Goal: Task Accomplishment & Management: Manage account settings

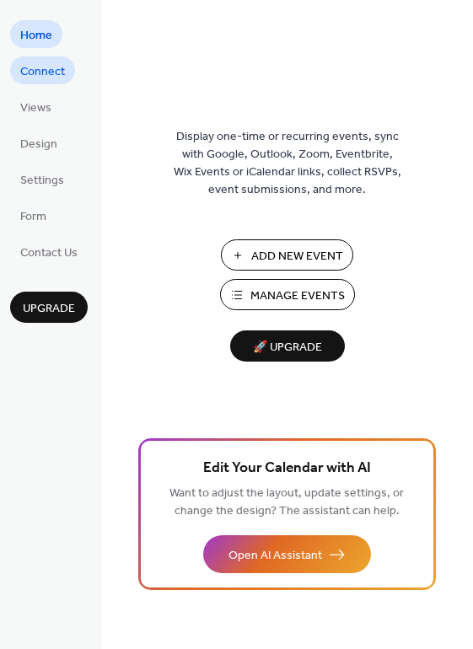
click at [42, 72] on span "Connect" at bounding box center [42, 72] width 45 height 18
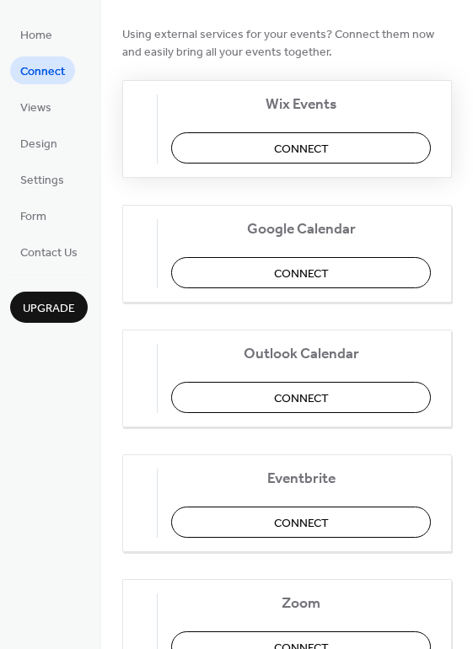
scroll to position [153, 0]
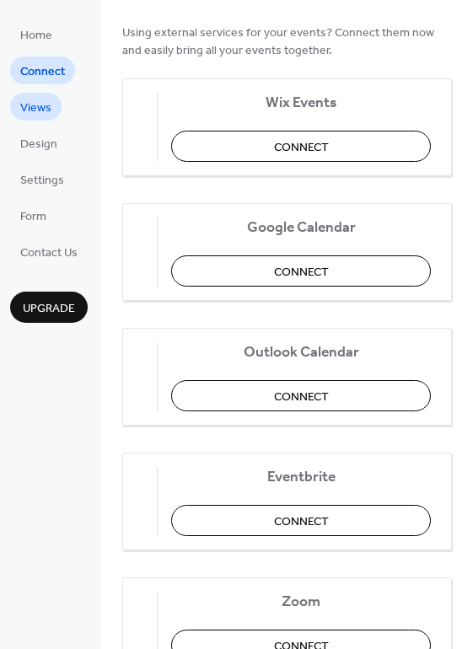
click at [35, 112] on span "Views" at bounding box center [35, 109] width 31 height 18
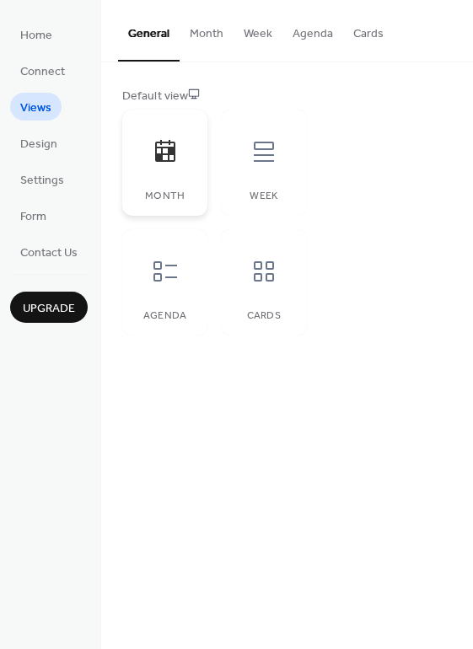
click at [187, 144] on div at bounding box center [165, 152] width 51 height 51
click at [57, 143] on link "Design" at bounding box center [38, 143] width 57 height 28
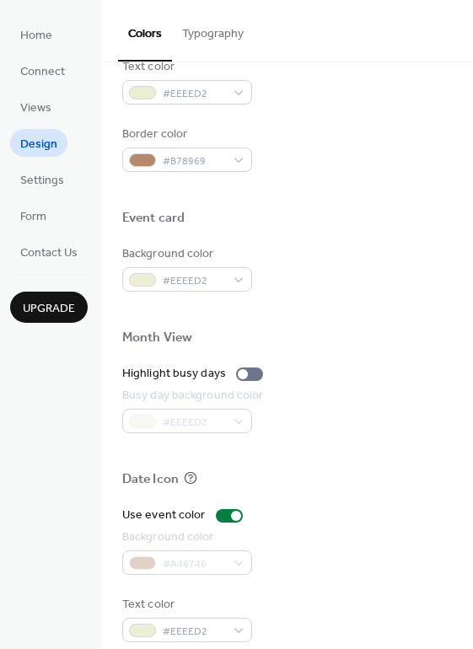
scroll to position [721, 0]
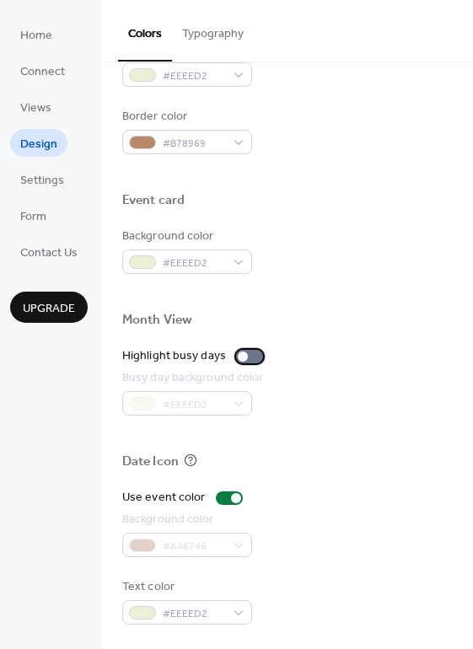
click at [238, 356] on div at bounding box center [243, 357] width 10 height 10
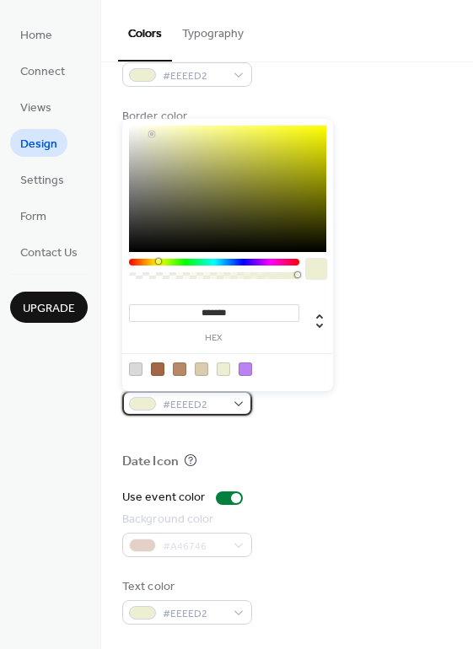
click at [144, 407] on div at bounding box center [142, 403] width 27 height 13
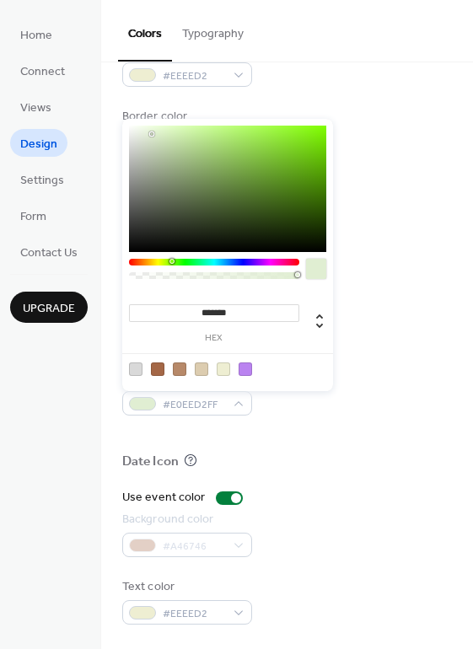
click at [172, 262] on div at bounding box center [214, 262] width 170 height 7
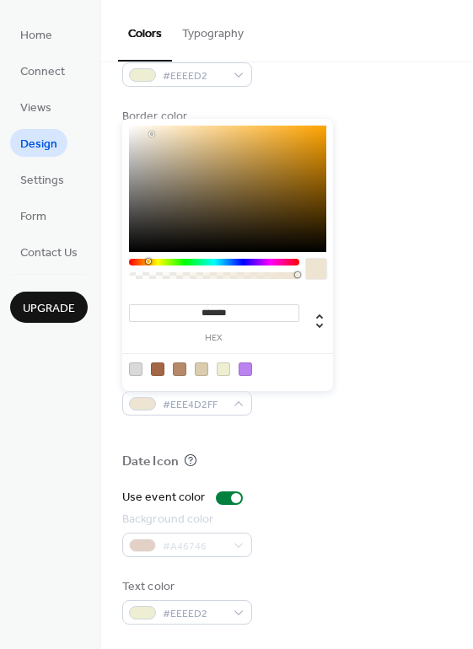
click at [148, 261] on div at bounding box center [214, 262] width 170 height 7
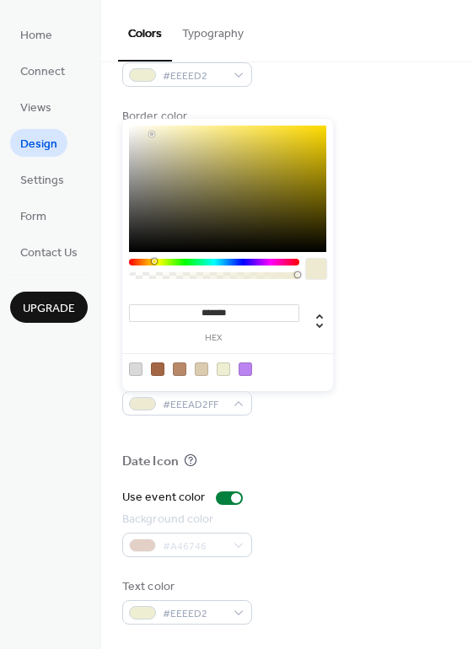
click at [154, 261] on div at bounding box center [214, 262] width 170 height 7
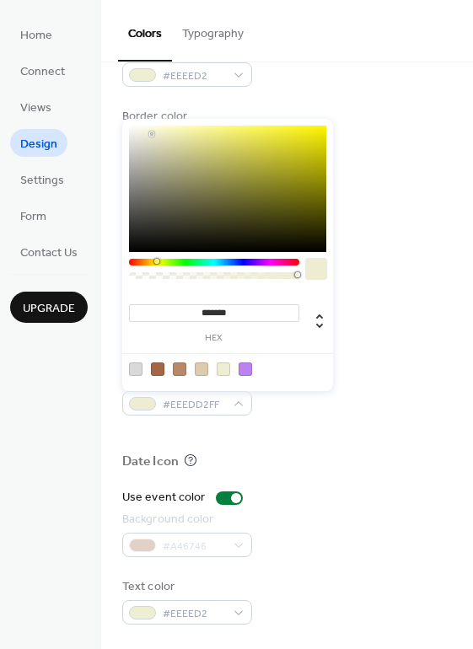
click at [157, 260] on div at bounding box center [158, 261] width 5 height 5
click at [186, 368] on div at bounding box center [179, 369] width 13 height 13
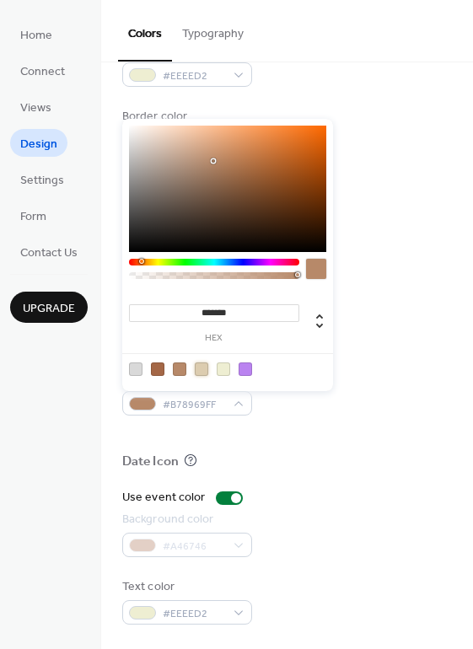
click at [206, 364] on div at bounding box center [201, 369] width 13 height 13
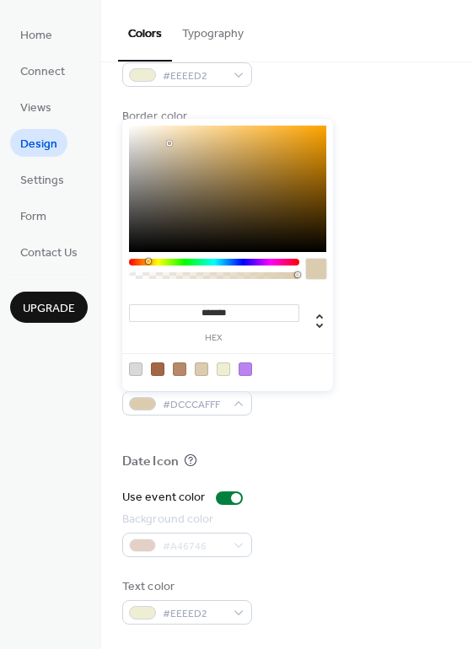
click at [221, 361] on div at bounding box center [228, 368] width 214 height 31
click at [224, 373] on div at bounding box center [223, 369] width 13 height 13
type input "*******"
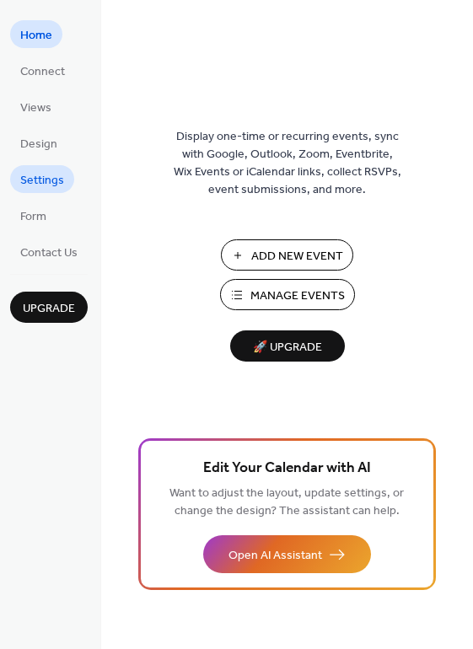
click at [45, 180] on span "Settings" at bounding box center [42, 181] width 44 height 18
